Goal: Task Accomplishment & Management: Use online tool/utility

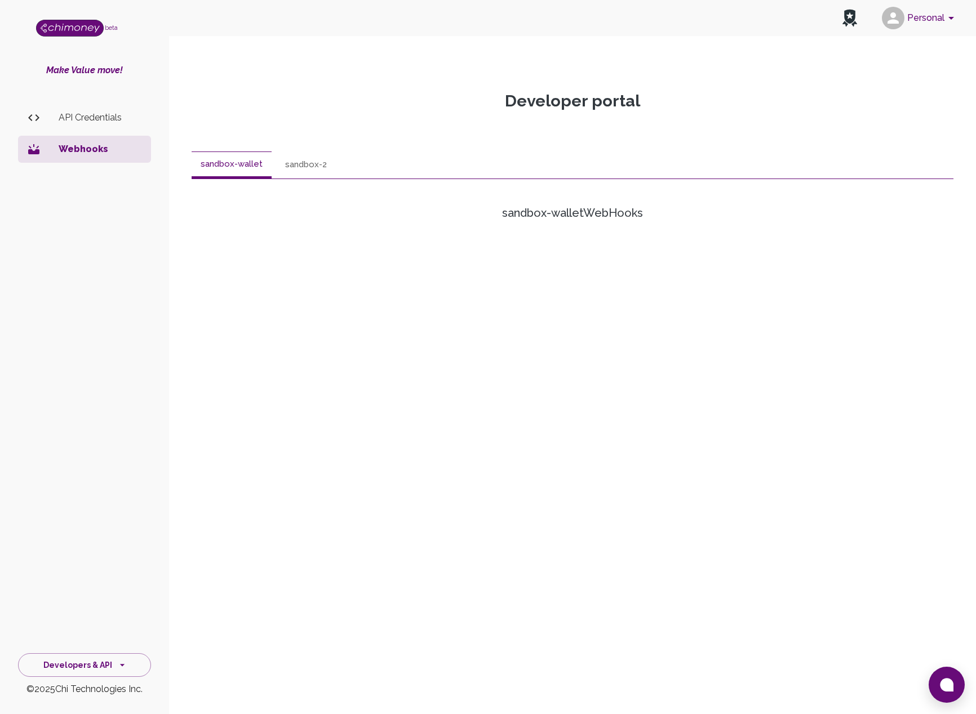
click at [208, 167] on button "sandbox-wallet" at bounding box center [232, 165] width 80 height 27
click at [210, 166] on button "sandbox-wallet" at bounding box center [232, 165] width 80 height 27
click at [210, 165] on button "sandbox-wallet" at bounding box center [232, 165] width 80 height 27
click at [312, 162] on button "sandbox-2" at bounding box center [306, 165] width 60 height 27
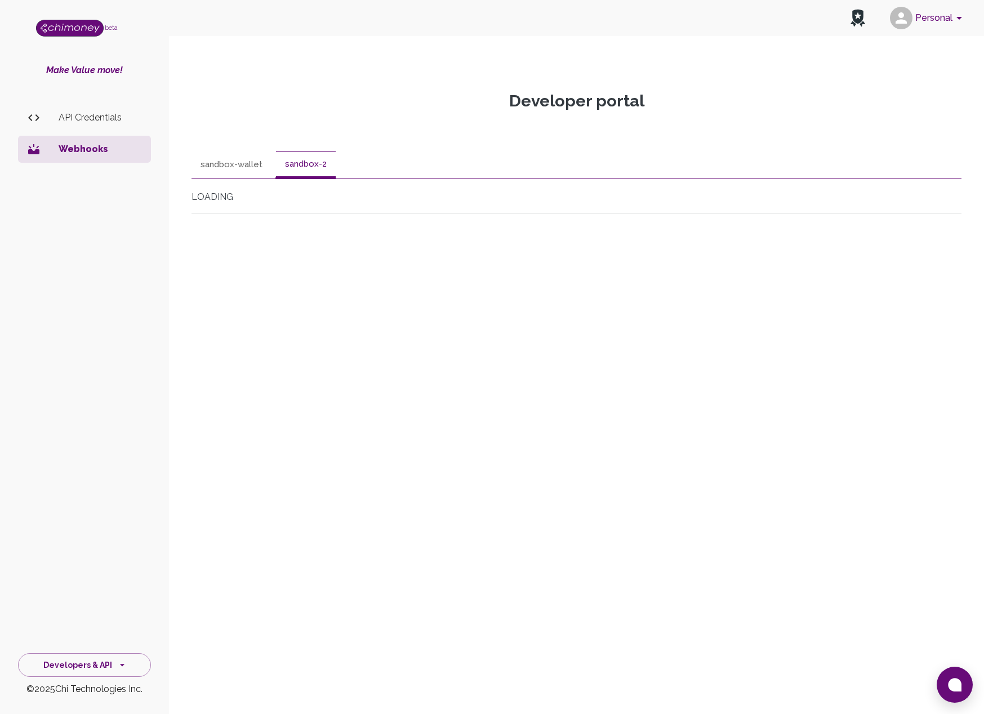
click at [255, 166] on button "sandbox-wallet" at bounding box center [232, 165] width 80 height 27
click at [76, 144] on p "Webhooks" at bounding box center [100, 150] width 83 height 14
click at [73, 123] on p "API Credentials" at bounding box center [100, 118] width 83 height 14
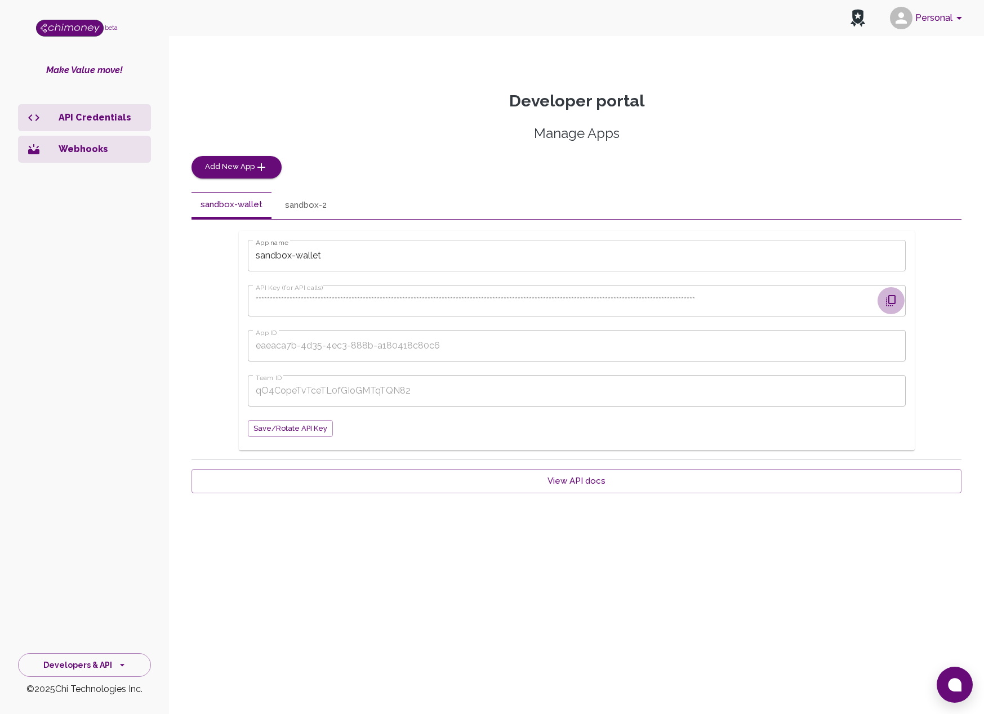
click at [888, 301] on icon "button" at bounding box center [891, 300] width 10 height 11
